Goal: Task Accomplishment & Management: Complete application form

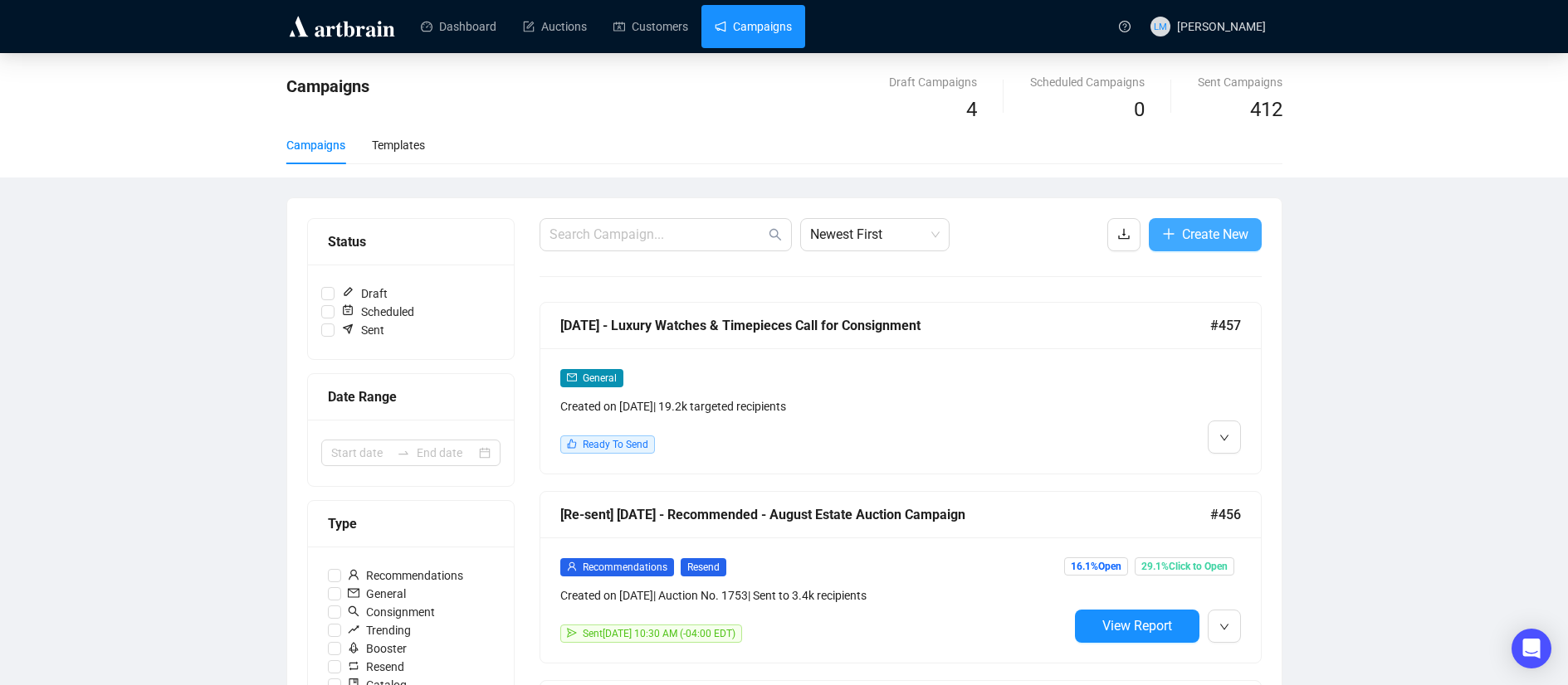
click at [1231, 244] on span "Create New" at bounding box center [1215, 234] width 67 height 21
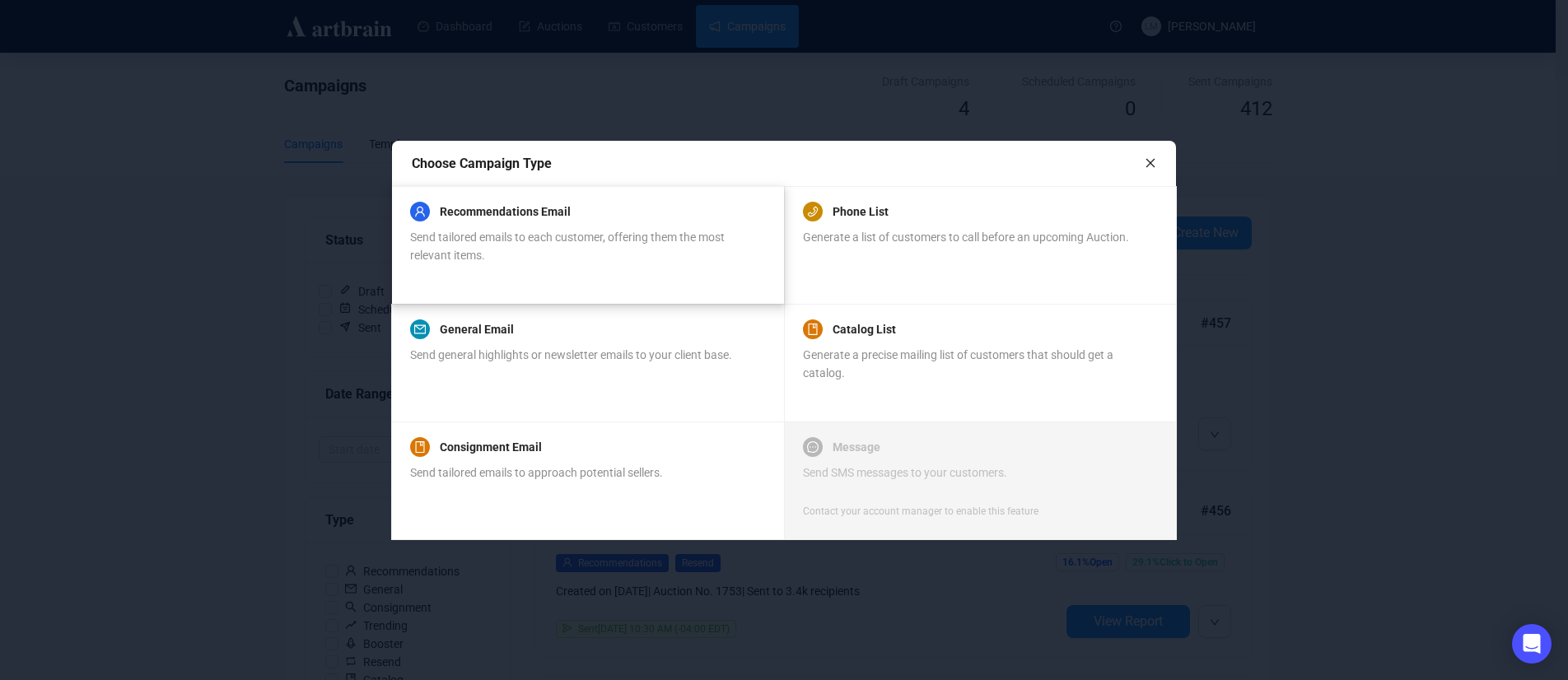
click at [615, 251] on div "Send tailored emails to each customer, offering them the most relevant items." at bounding box center [586, 246] width 354 height 36
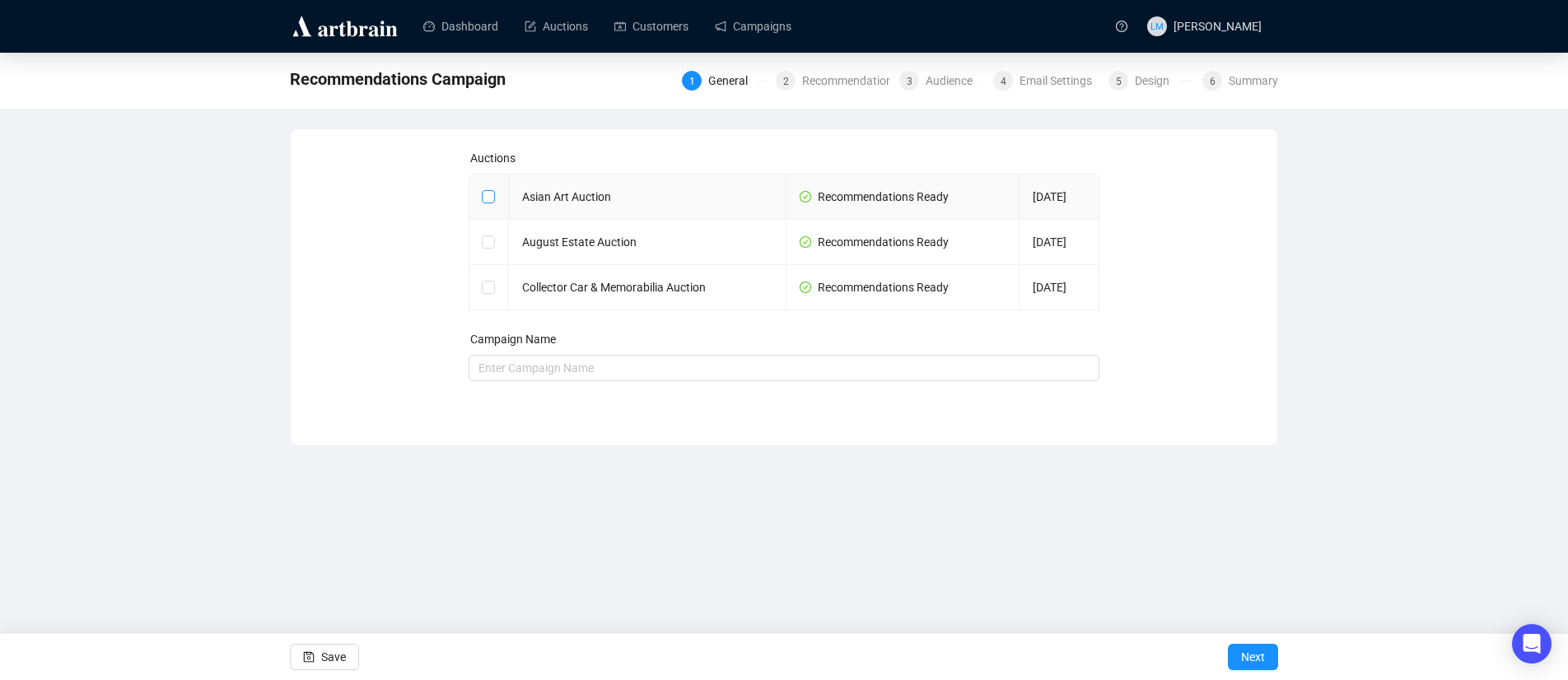
click at [494, 197] on span at bounding box center [489, 197] width 14 height 14
click at [494, 197] on input "checkbox" at bounding box center [488, 196] width 12 height 12
checkbox input "true"
type input "Asian Art Auction Campaign"
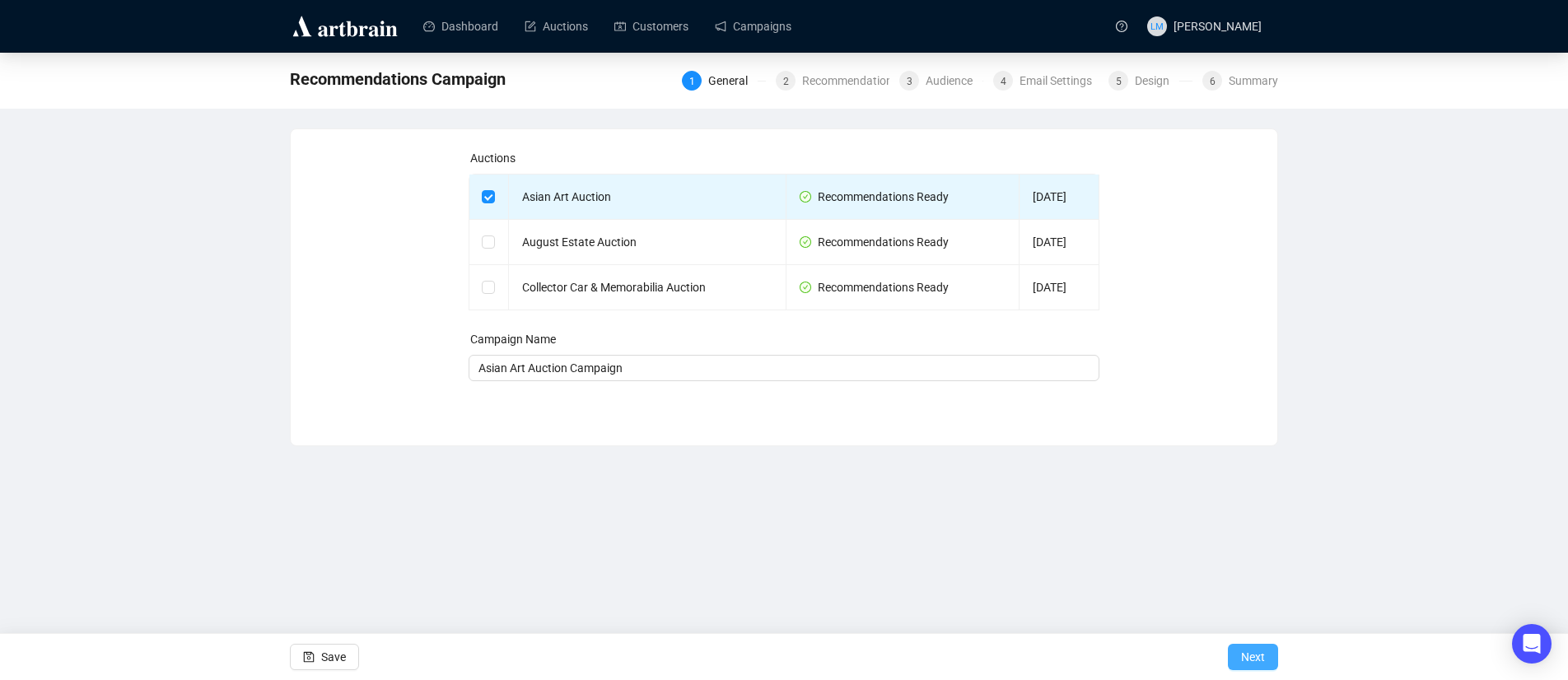
click at [1257, 658] on span "Next" at bounding box center [1253, 657] width 23 height 46
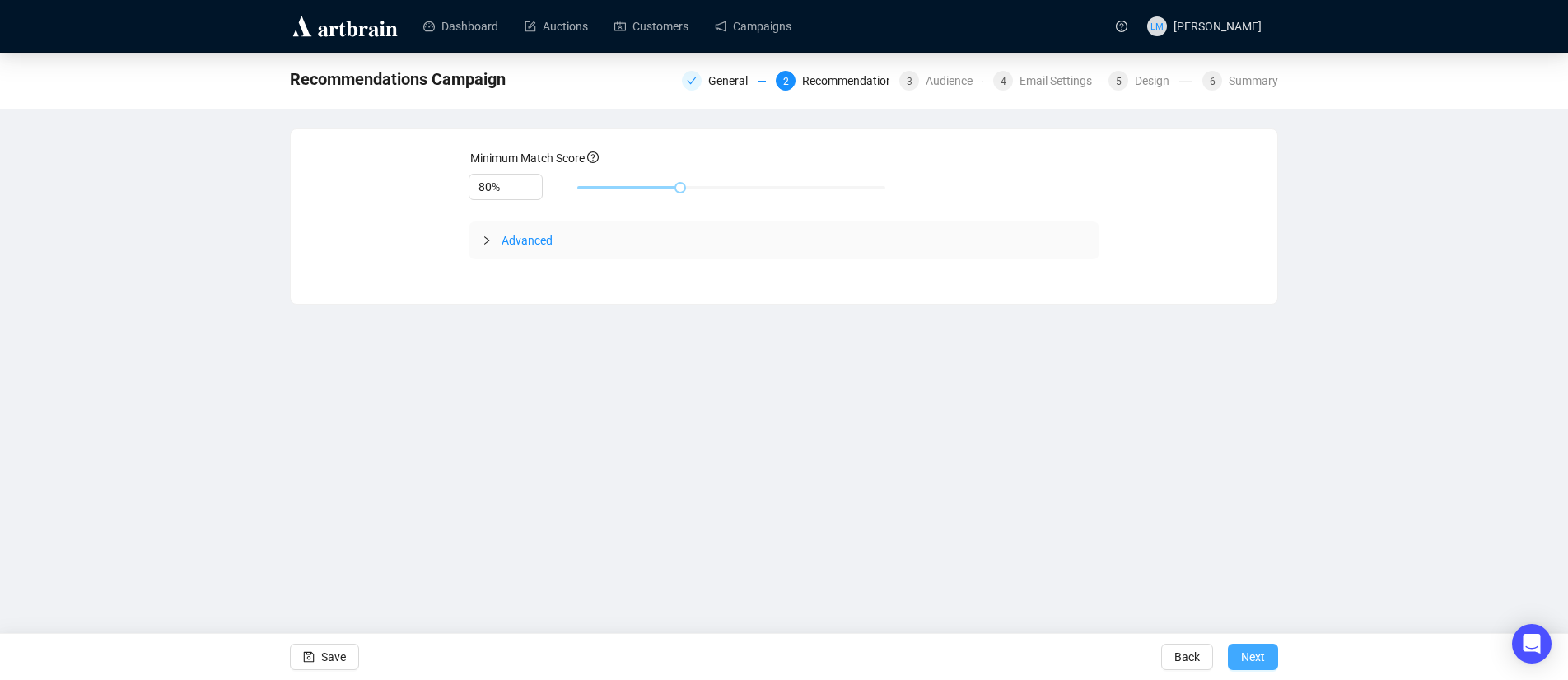
click at [1250, 656] on span "Next" at bounding box center [1253, 657] width 23 height 46
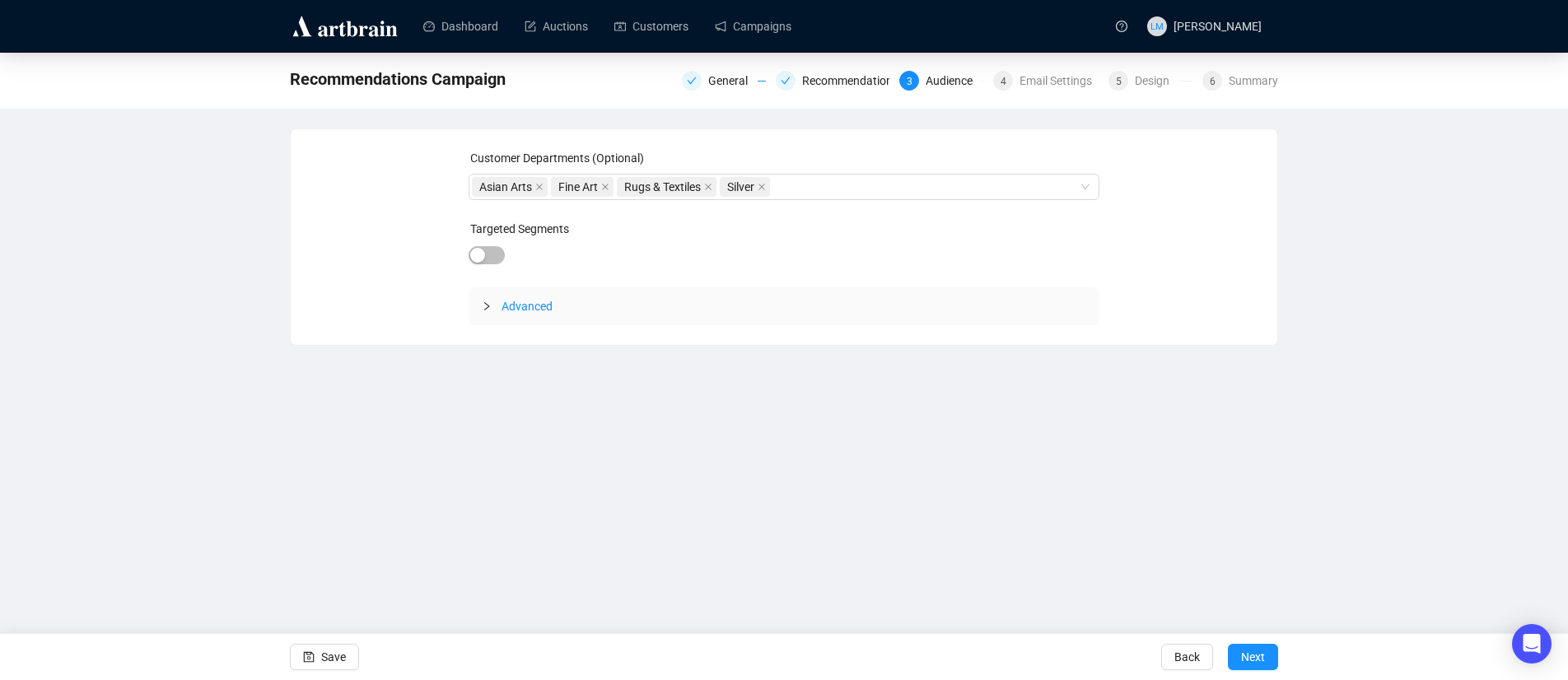
click at [1250, 656] on span "Next" at bounding box center [1253, 657] width 23 height 46
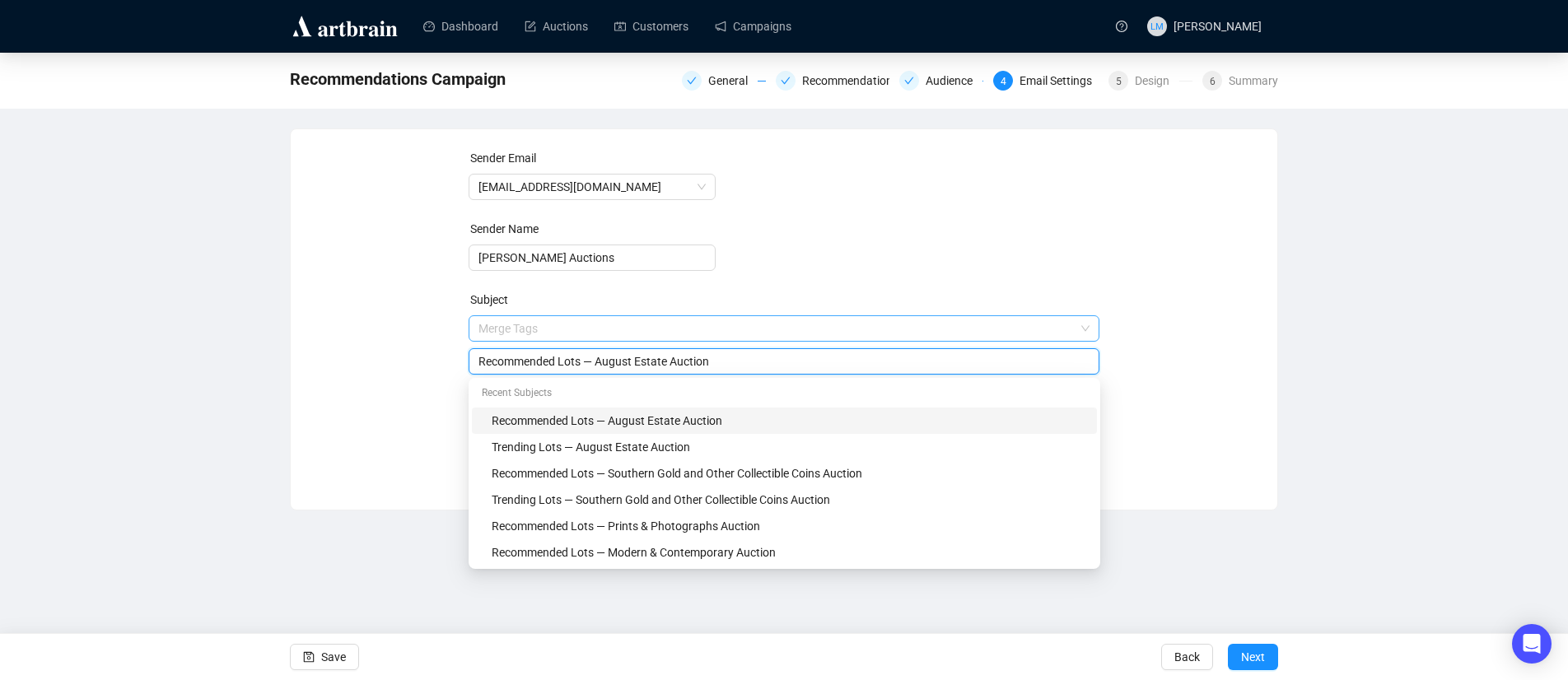
drag, startPoint x: 600, startPoint y: 330, endPoint x: 659, endPoint y: 336, distance: 59.3
click at [659, 336] on span "Merge Tags Recommended Lots — August Estate Auction" at bounding box center [784, 344] width 631 height 46
drag, startPoint x: 600, startPoint y: 363, endPoint x: 673, endPoint y: 363, distance: 73.0
click at [673, 363] on input "Recommended Lots — August Estate Auction" at bounding box center [784, 361] width 612 height 19
type input "Recommended Lots — Asian Art Auction"
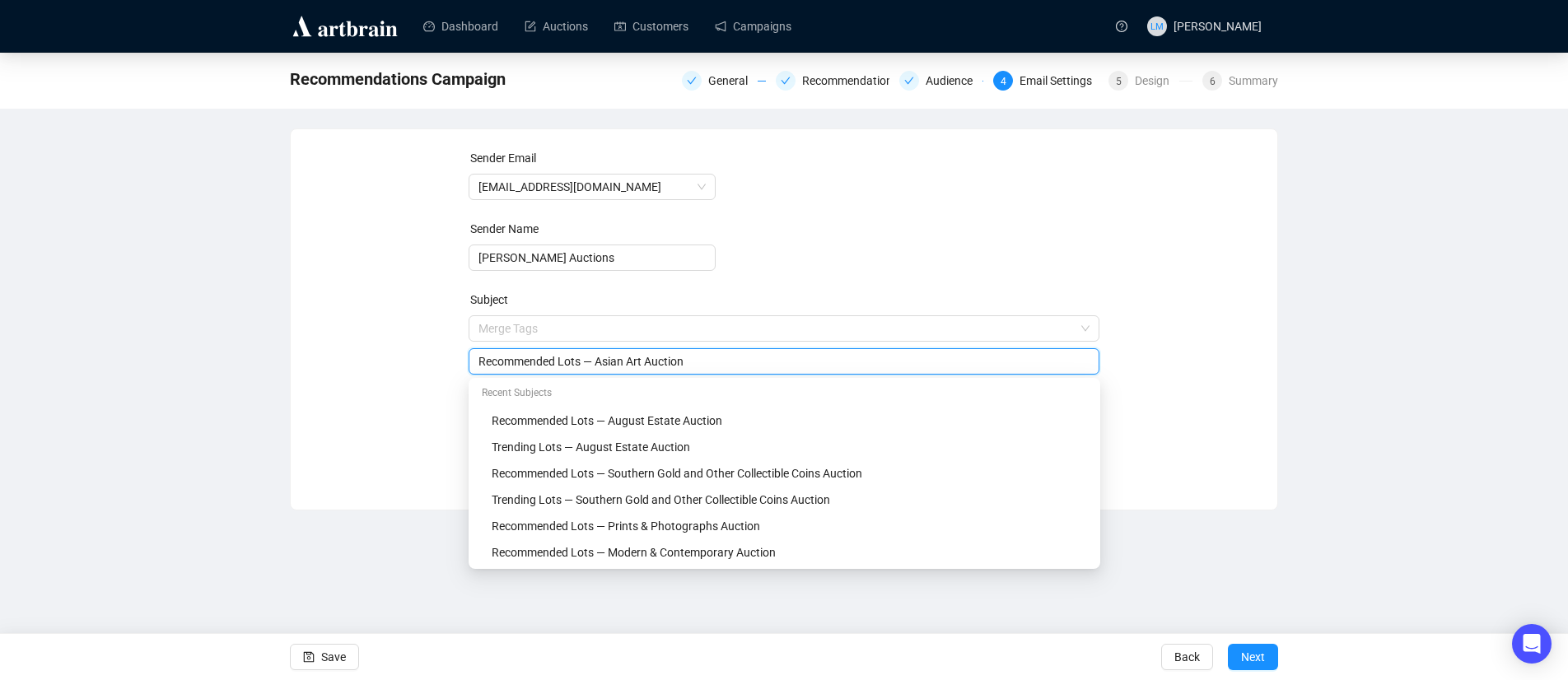
click at [407, 376] on div "Sender Email [EMAIL_ADDRESS][DOMAIN_NAME] Sender Name [PERSON_NAME] Auctions Su…" at bounding box center [784, 307] width 947 height 316
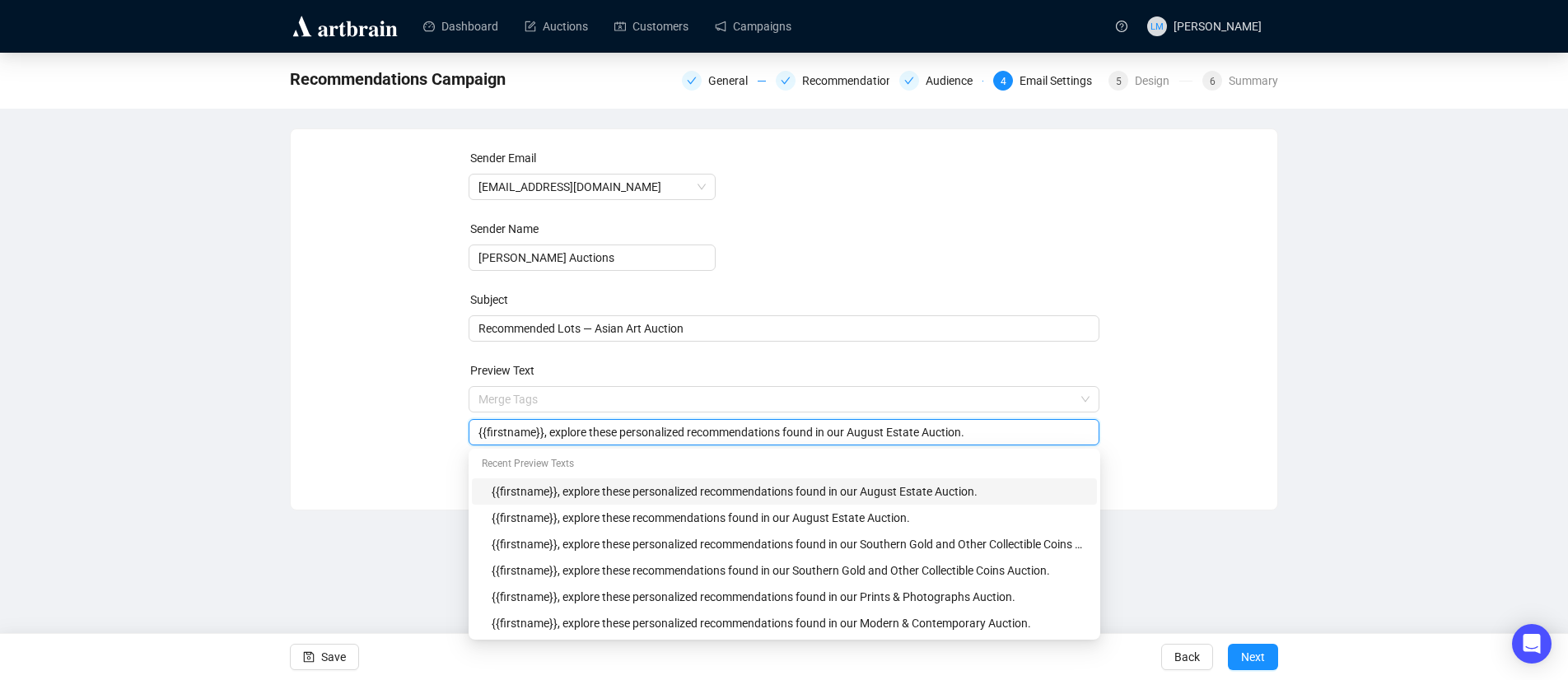
drag, startPoint x: 864, startPoint y: 431, endPoint x: 939, endPoint y: 434, distance: 75.1
click at [939, 434] on input "{{firstname}}, explore these personalized recommendations found in our August E…" at bounding box center [784, 432] width 612 height 19
type input "{{firstname}}, explore these personalized recommendations found in our Asian Ar…"
click at [1192, 438] on div "Sender Email [EMAIL_ADDRESS][DOMAIN_NAME] Sender Name [PERSON_NAME] Auctions Su…" at bounding box center [784, 307] width 947 height 316
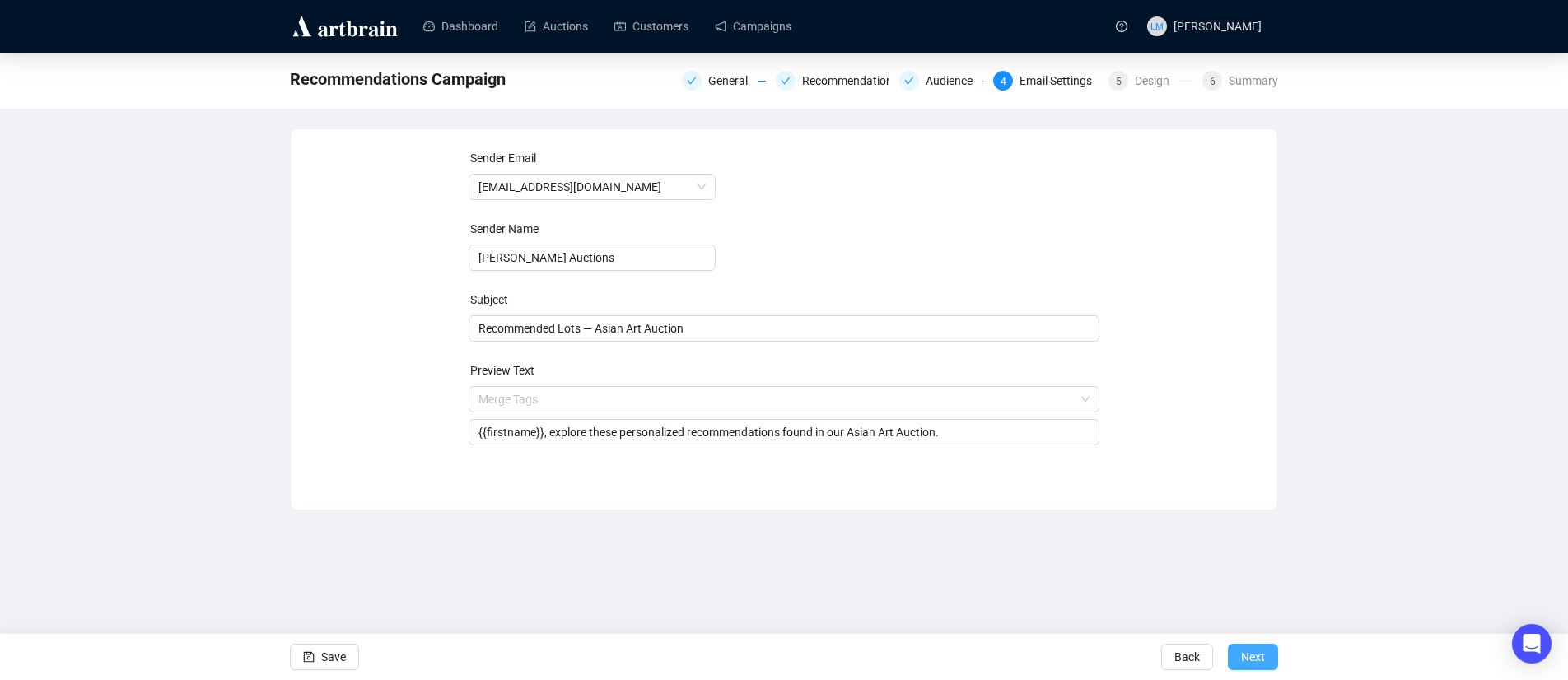
click at [1253, 653] on span "Next" at bounding box center [1253, 657] width 23 height 46
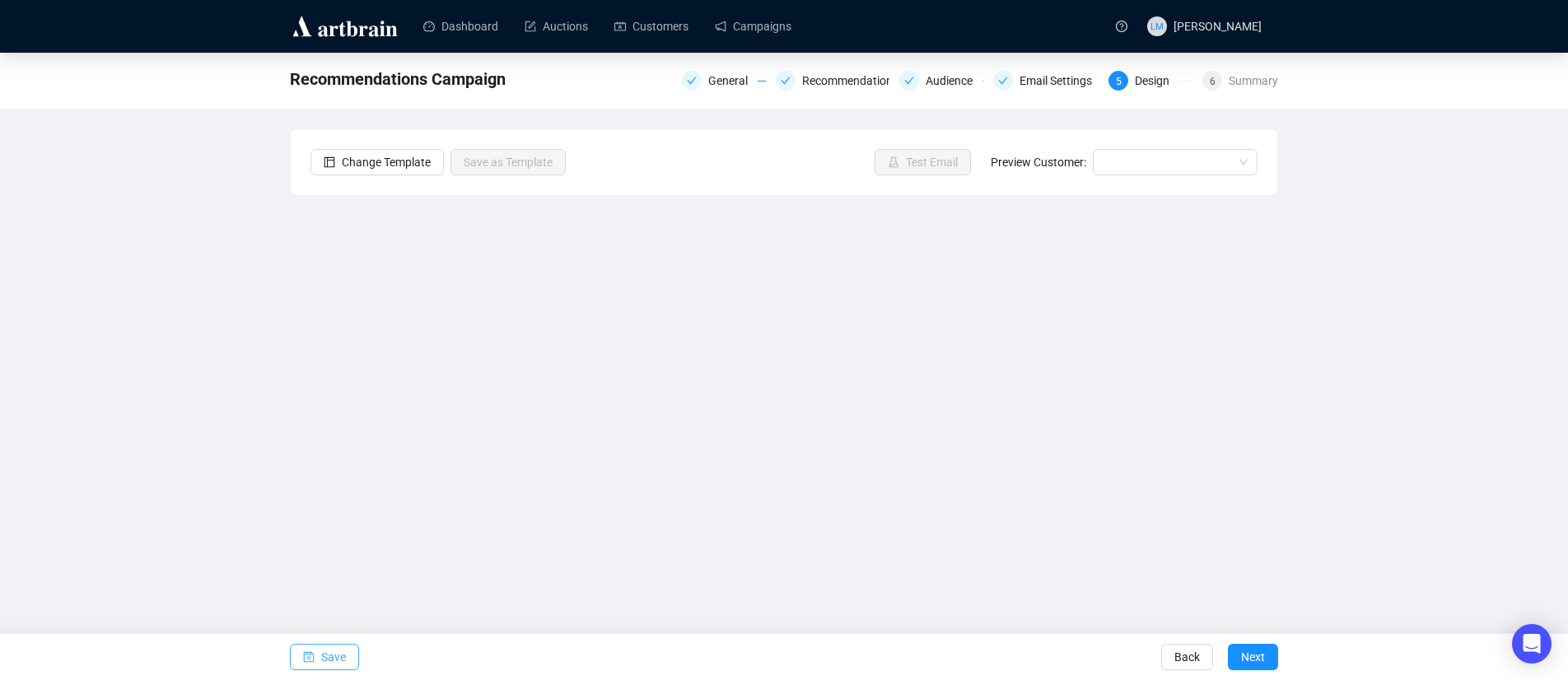
click at [343, 654] on span "Save" at bounding box center [333, 657] width 24 height 46
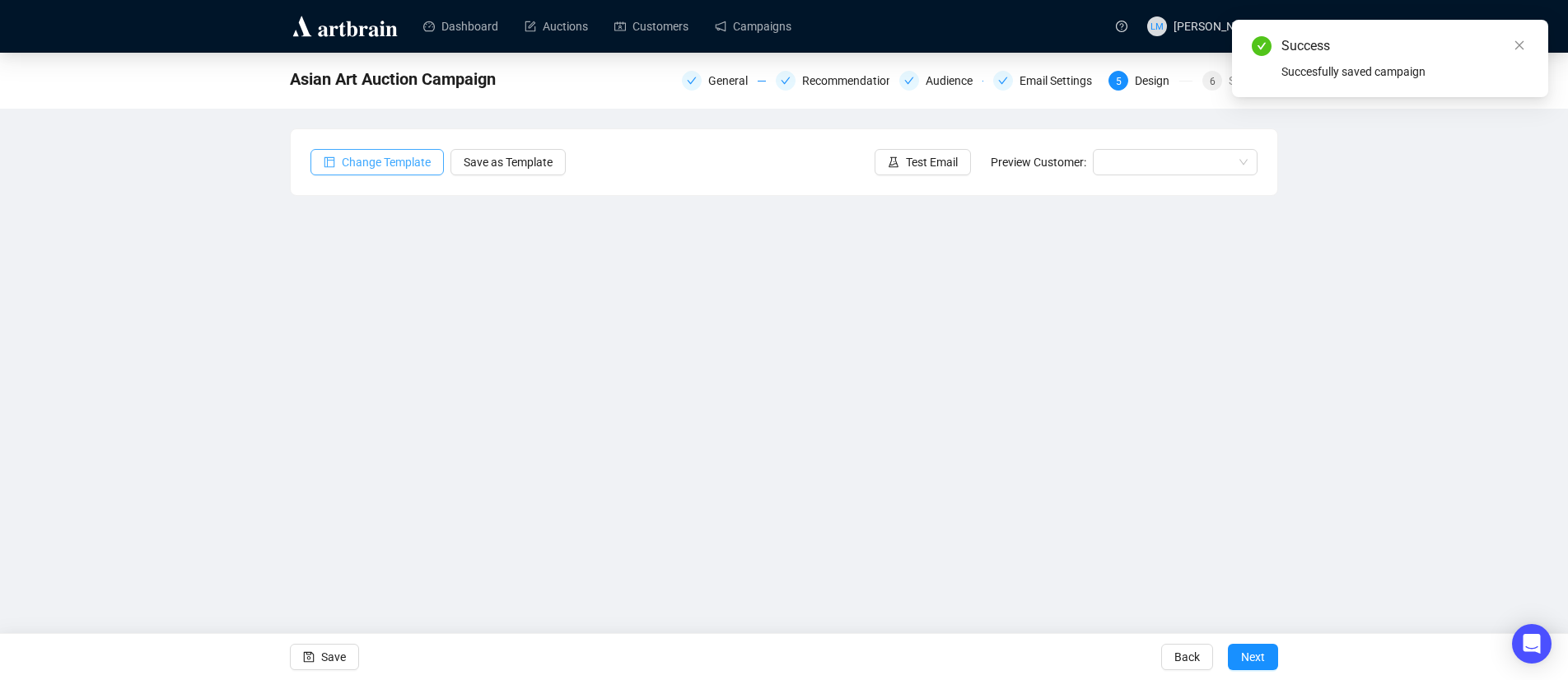
click at [401, 157] on span "Change Template" at bounding box center [385, 162] width 89 height 19
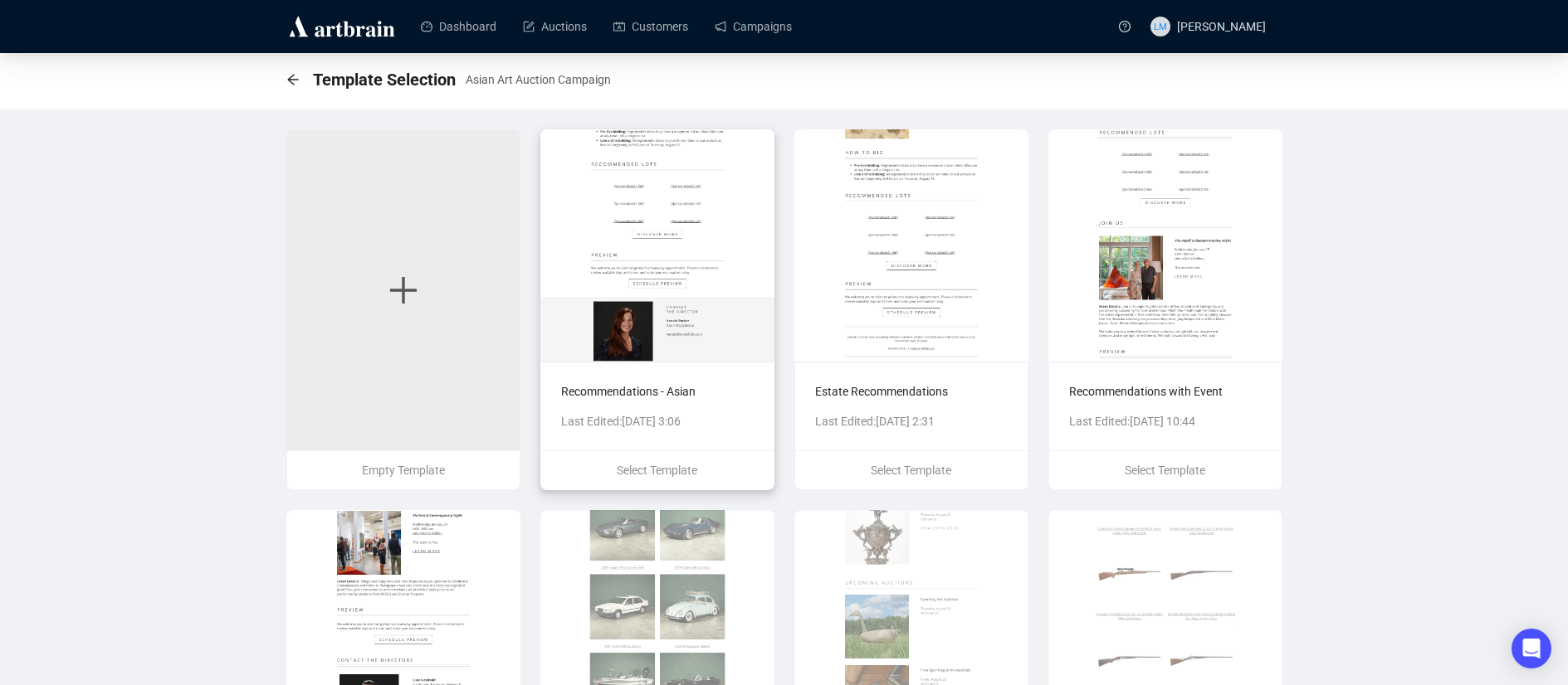
click at [708, 255] on img at bounding box center [658, 246] width 234 height 232
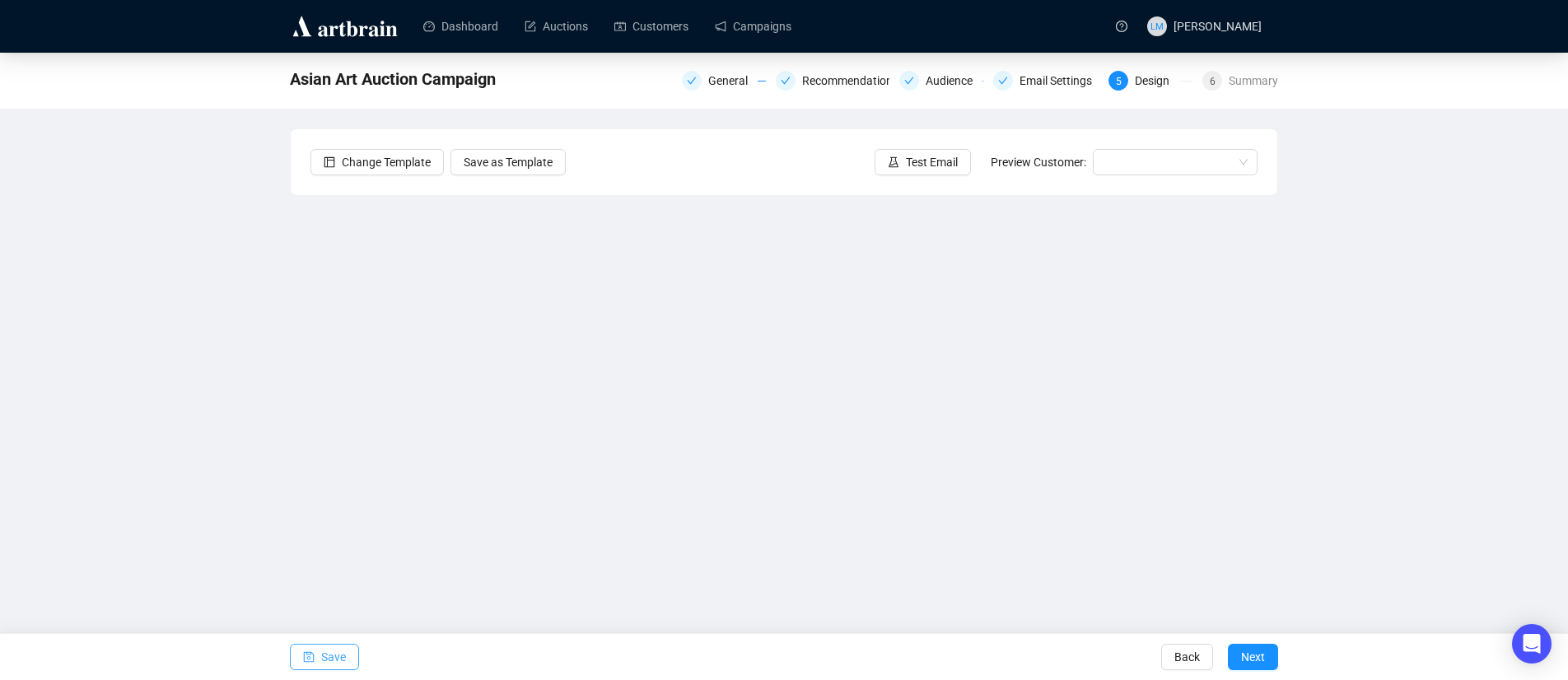
click at [350, 662] on button "Save" at bounding box center [324, 657] width 69 height 26
click at [780, 29] on link "Campaigns" at bounding box center [753, 26] width 77 height 43
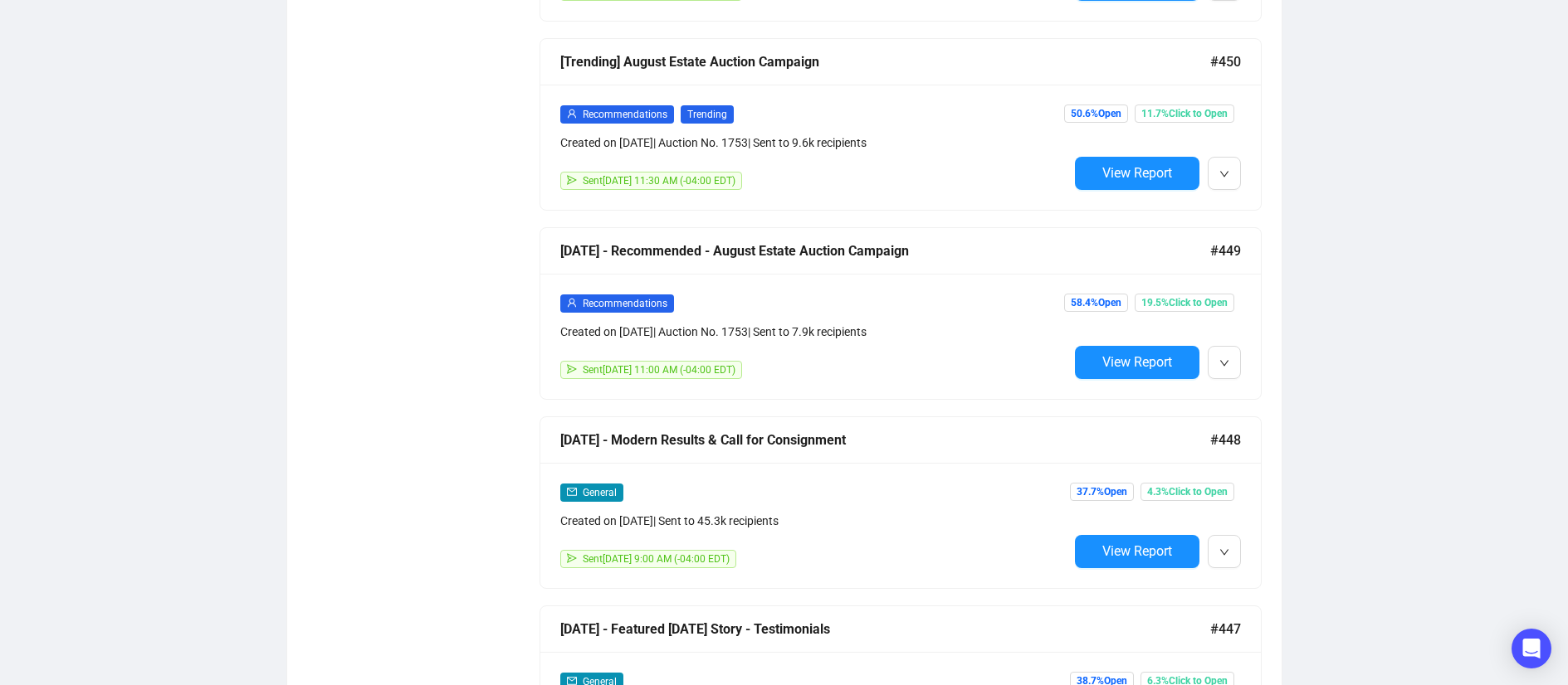
scroll to position [1808, 0]
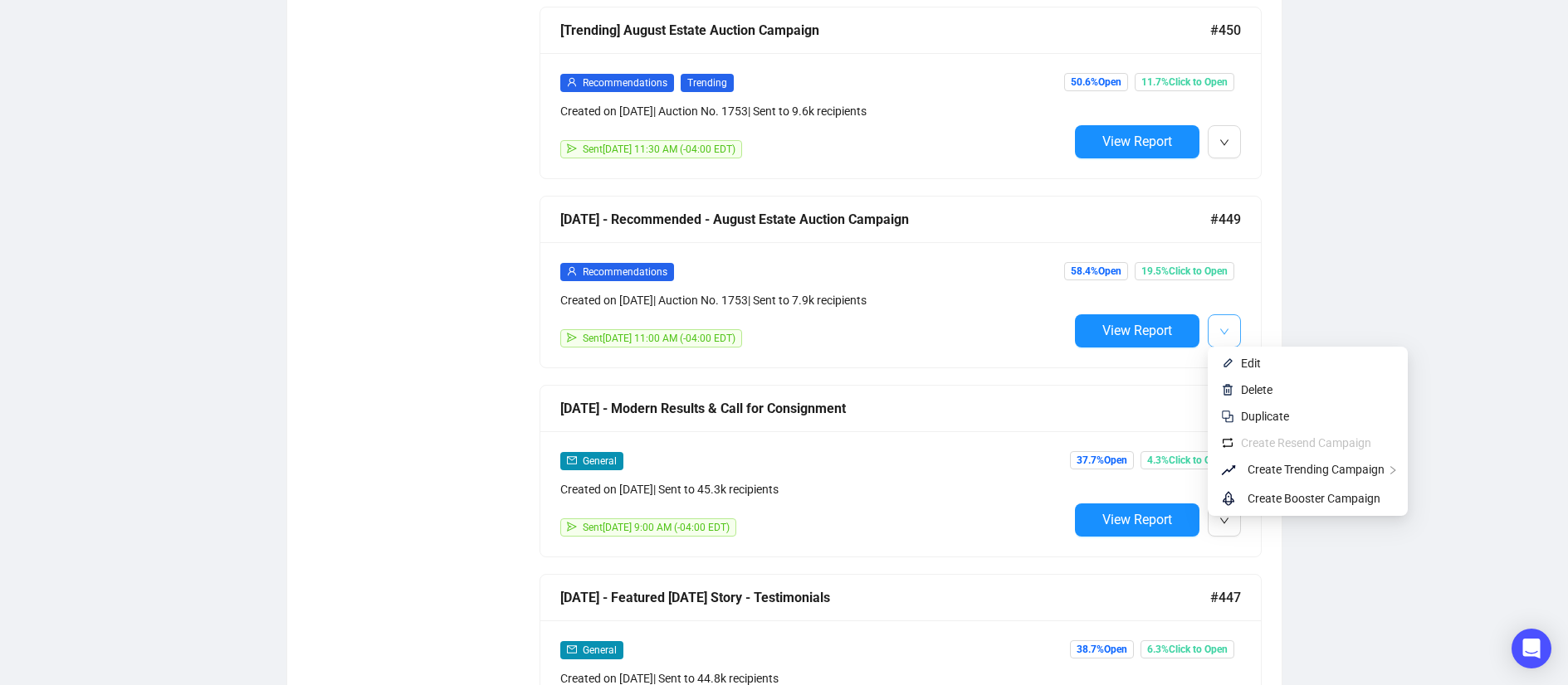
click at [1225, 327] on icon "down" at bounding box center [1224, 332] width 10 height 10
click at [1292, 503] on span "Create Booster Campaign" at bounding box center [1313, 499] width 133 height 14
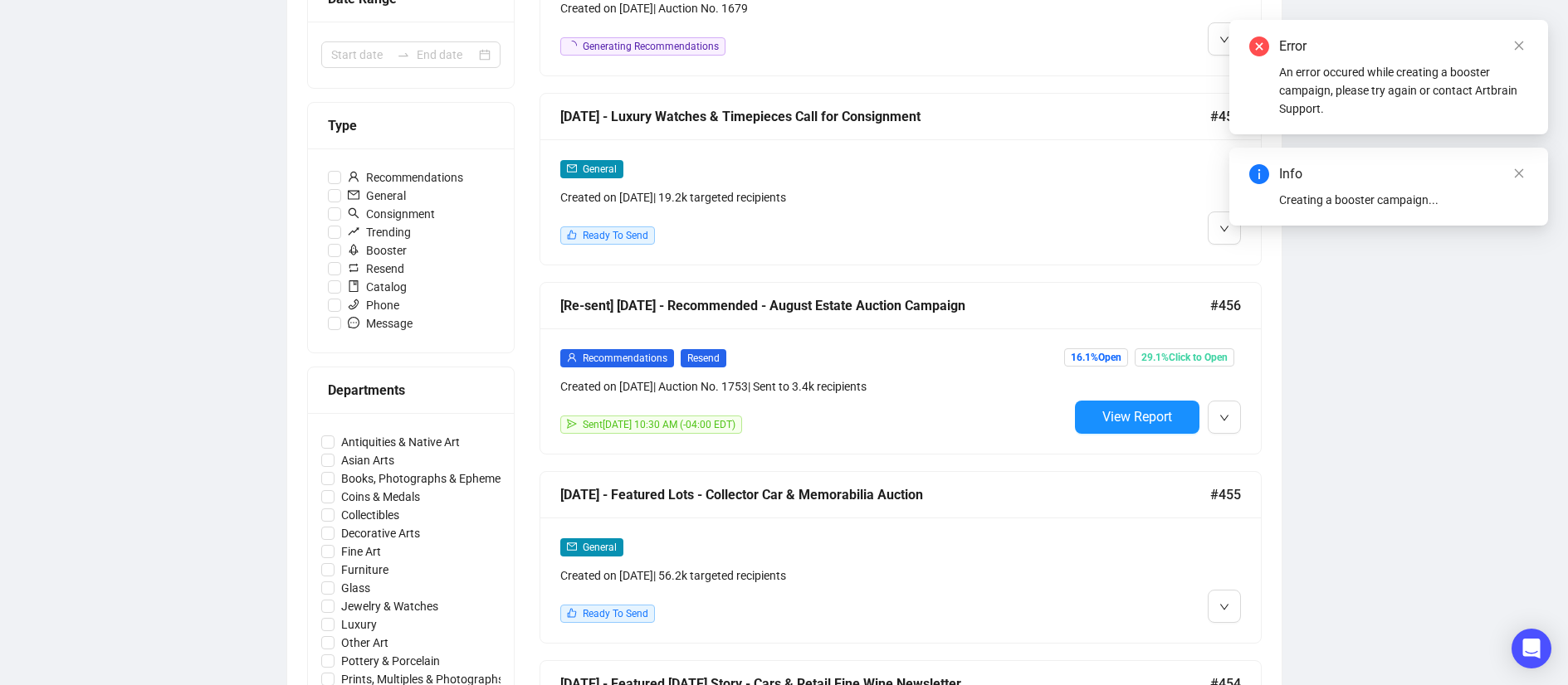
scroll to position [467, 0]
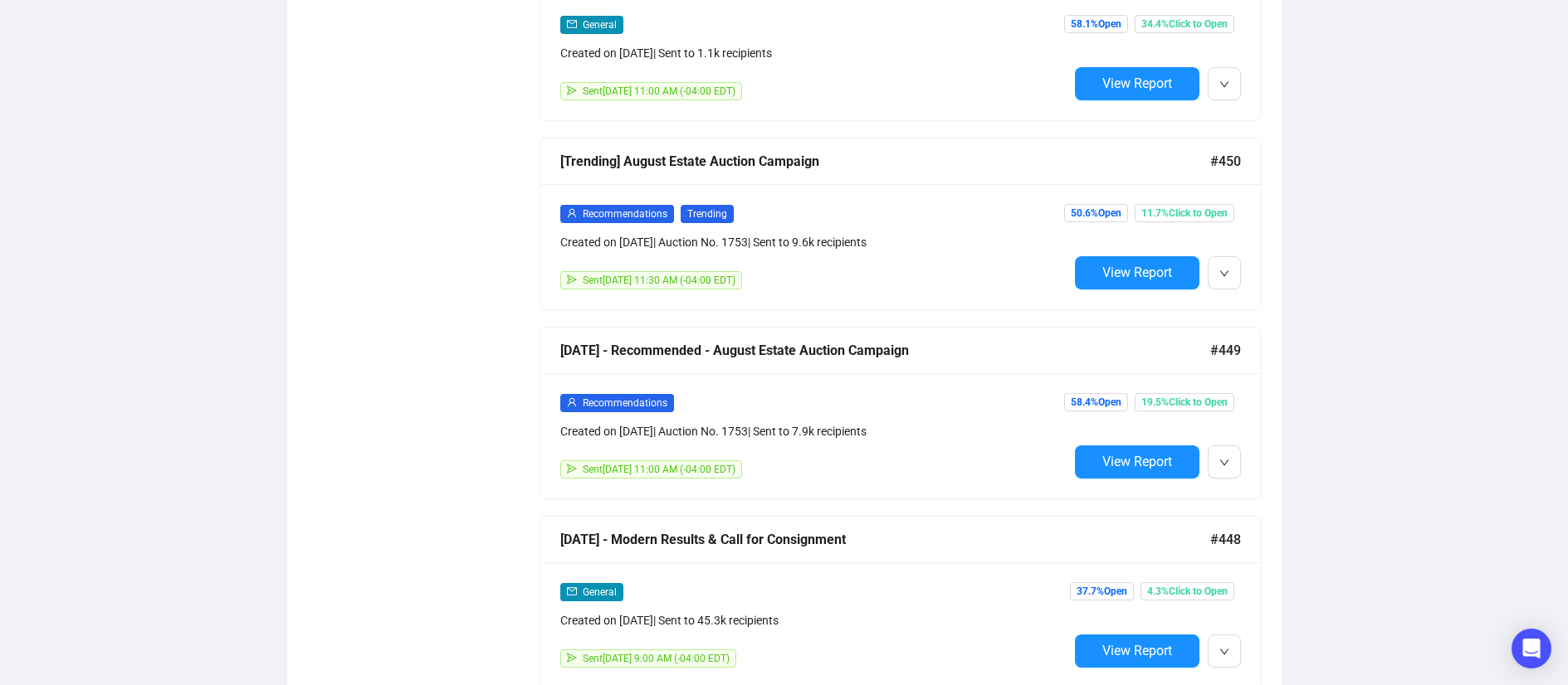
scroll to position [1833, 0]
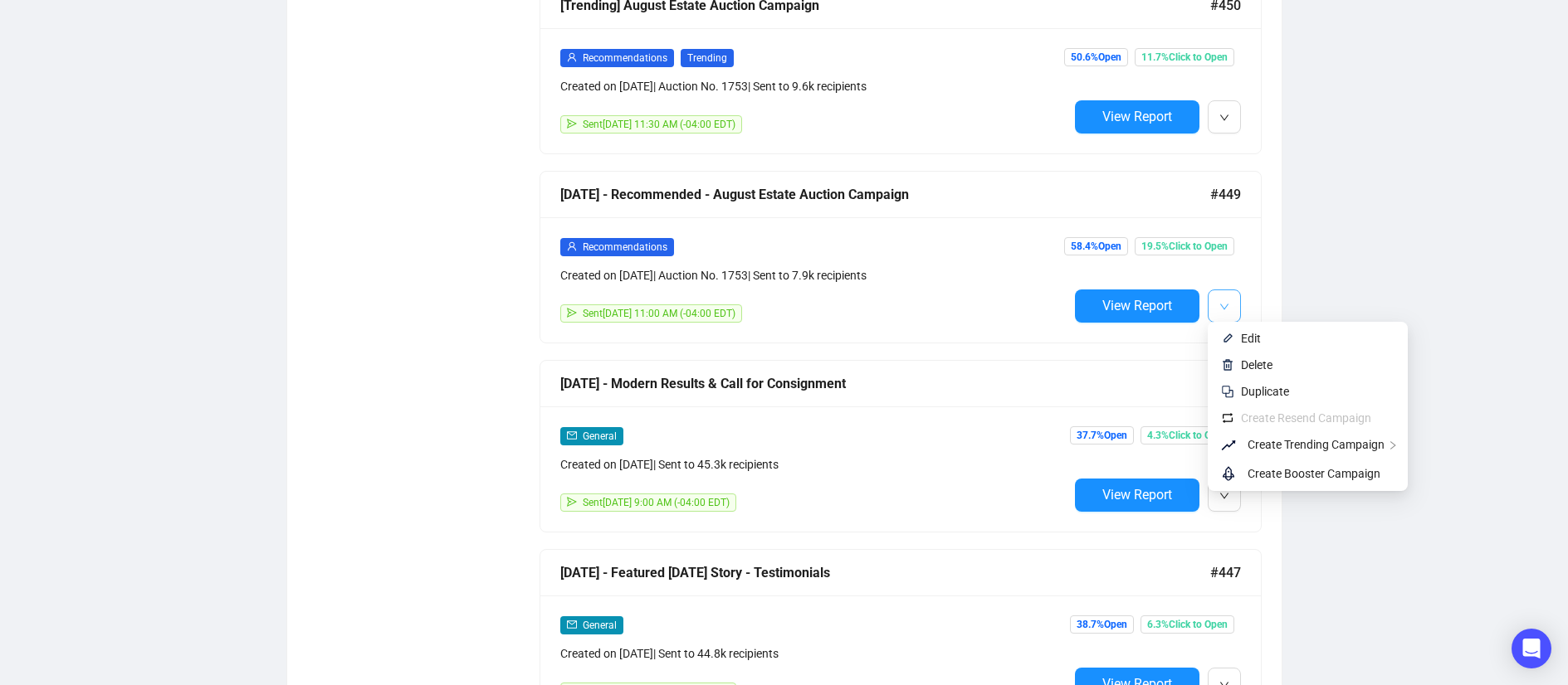
click at [1227, 304] on icon "down" at bounding box center [1224, 307] width 10 height 10
click at [1291, 477] on span "Create Booster Campaign" at bounding box center [1313, 474] width 133 height 14
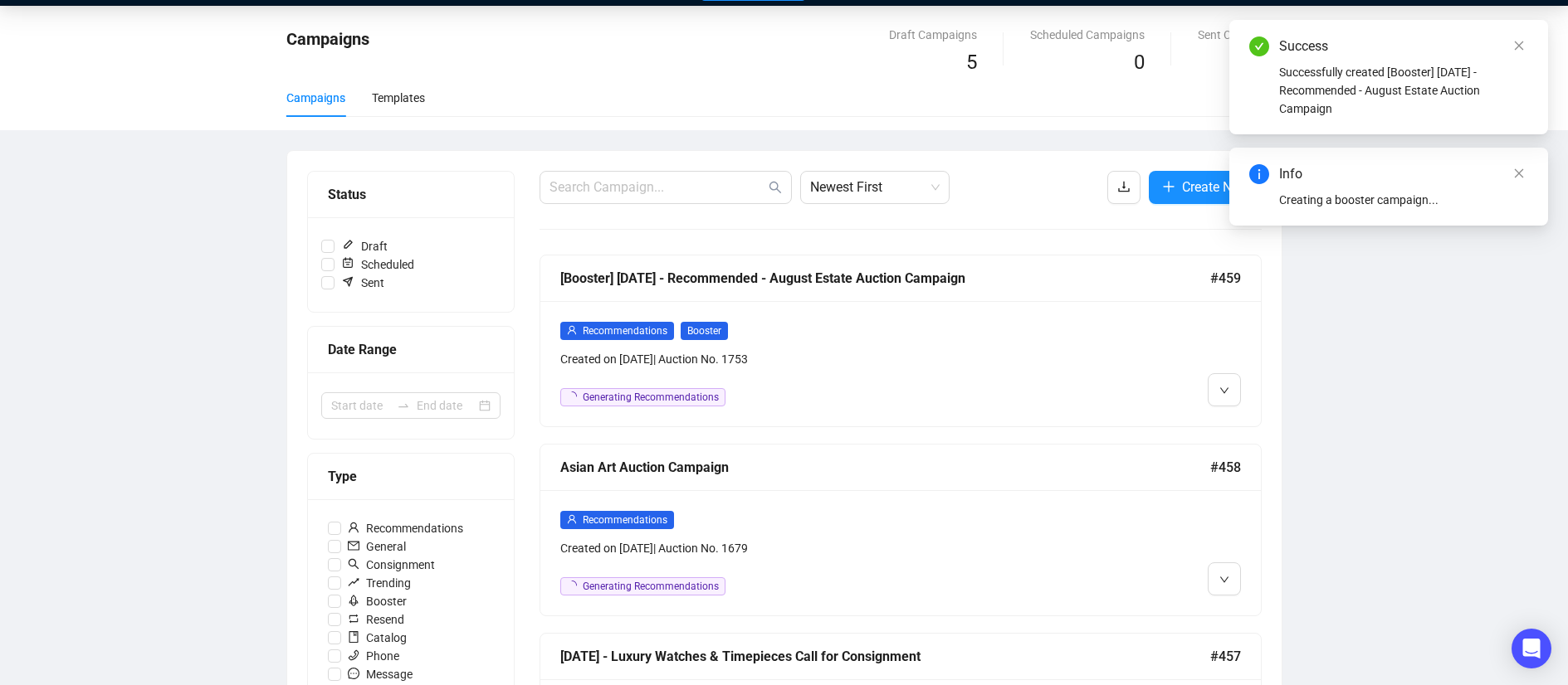
scroll to position [65, 0]
